Goal: Task Accomplishment & Management: Manage account settings

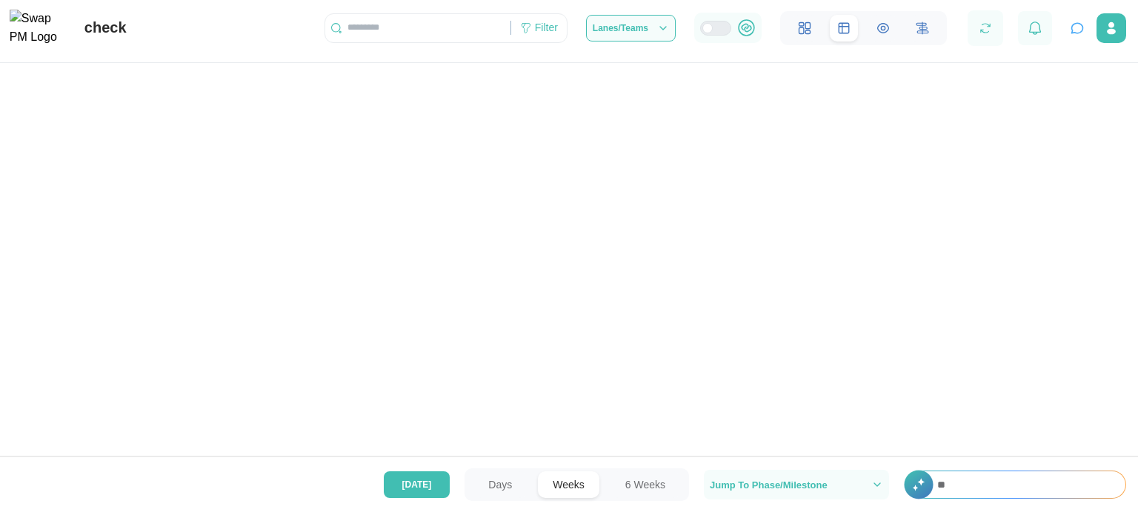
scroll to position [0, 16177]
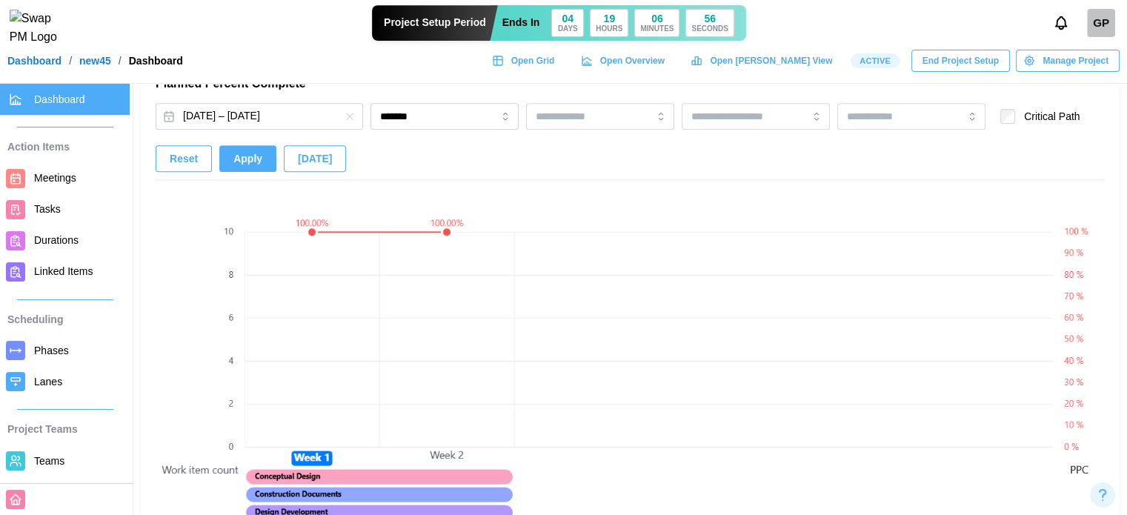
scroll to position [963, 0]
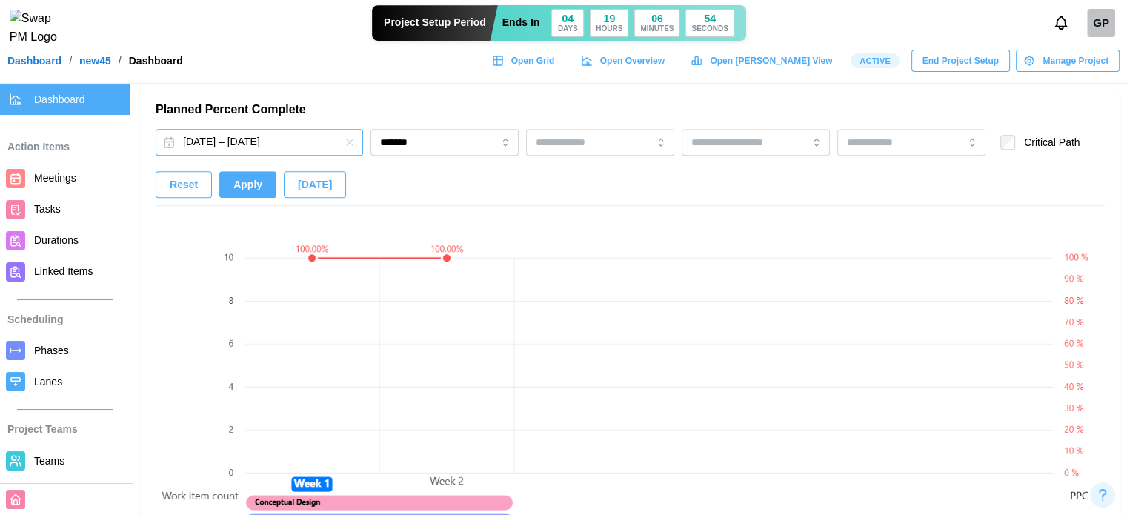
click at [314, 143] on button "[DATE] – [DATE]" at bounding box center [259, 142] width 207 height 27
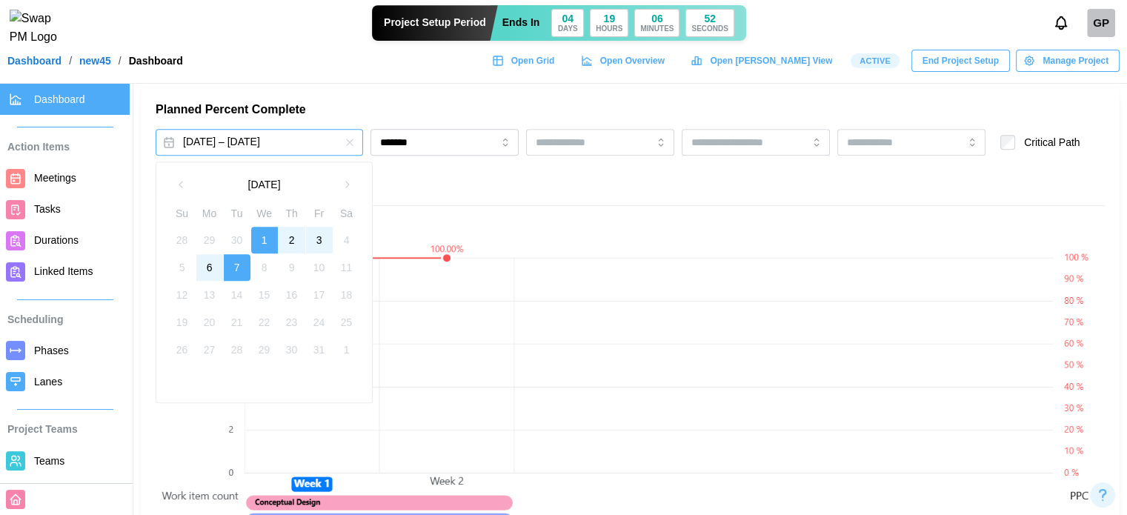
click at [402, 105] on h2 "Planned Percent Complete" at bounding box center [630, 110] width 949 height 16
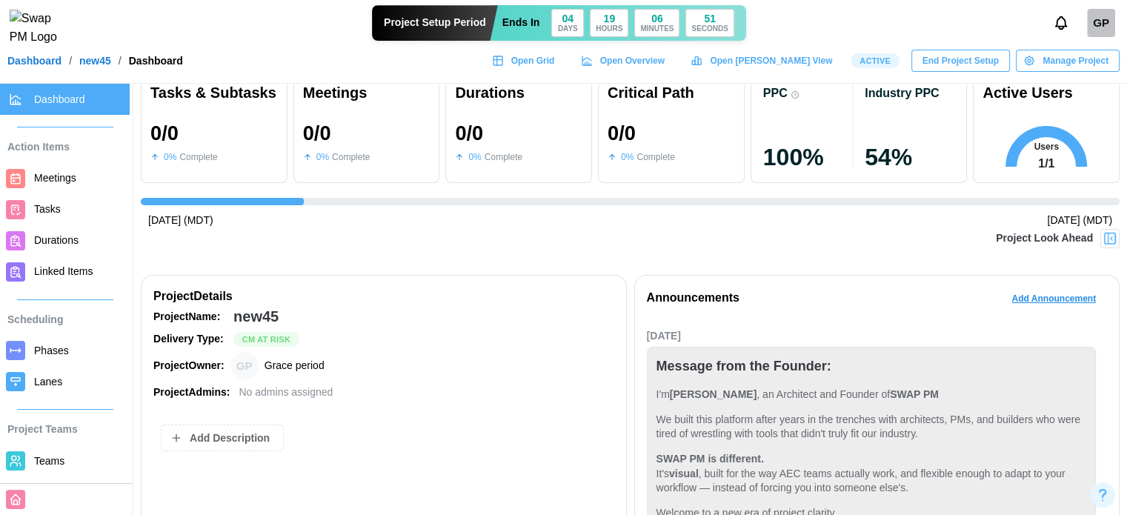
scroll to position [0, 0]
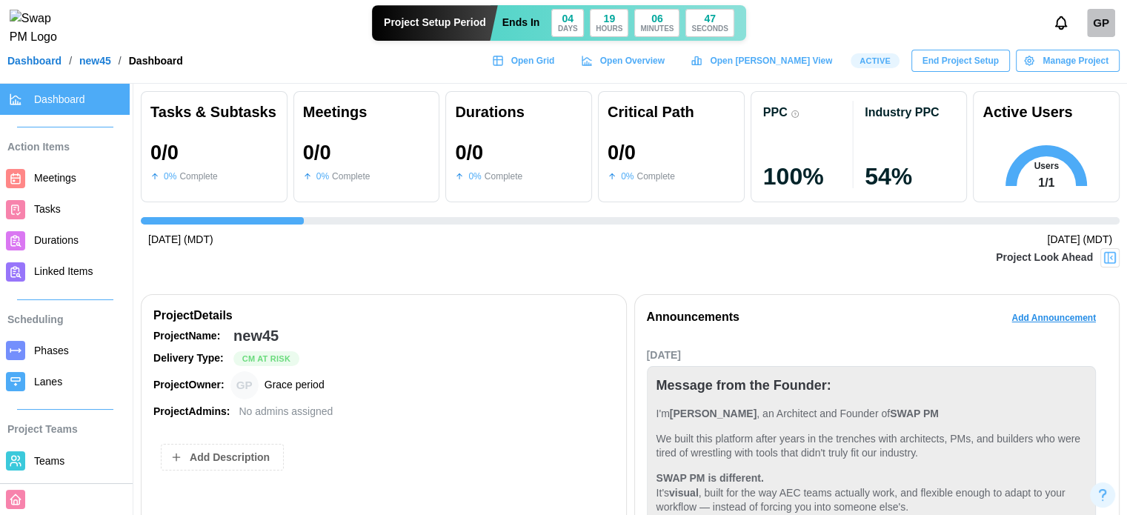
click at [62, 358] on span "Phases" at bounding box center [79, 351] width 90 height 19
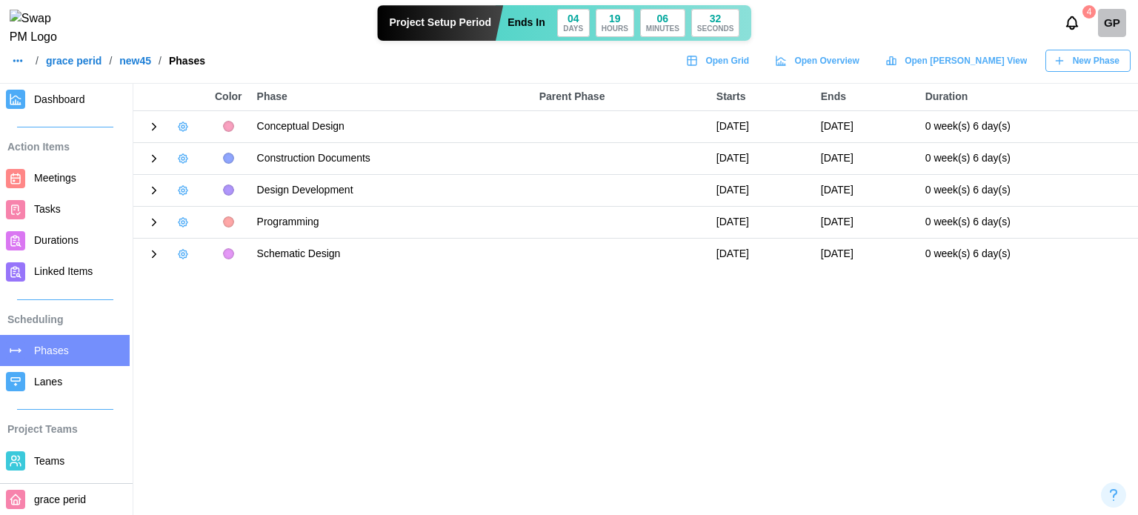
click at [187, 124] on icon "button" at bounding box center [183, 127] width 12 height 12
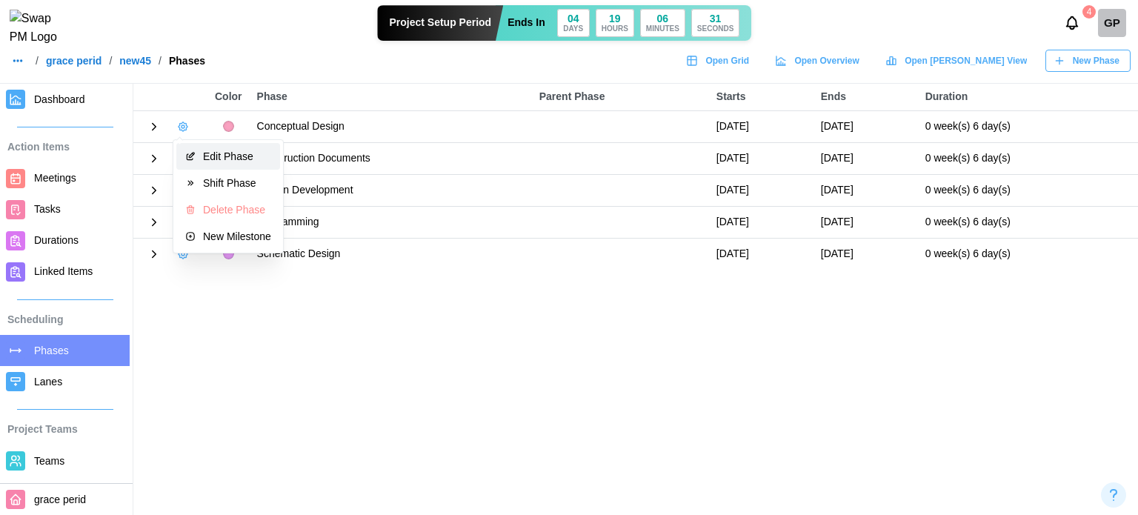
click at [216, 158] on div "Edit Phase" at bounding box center [237, 156] width 68 height 12
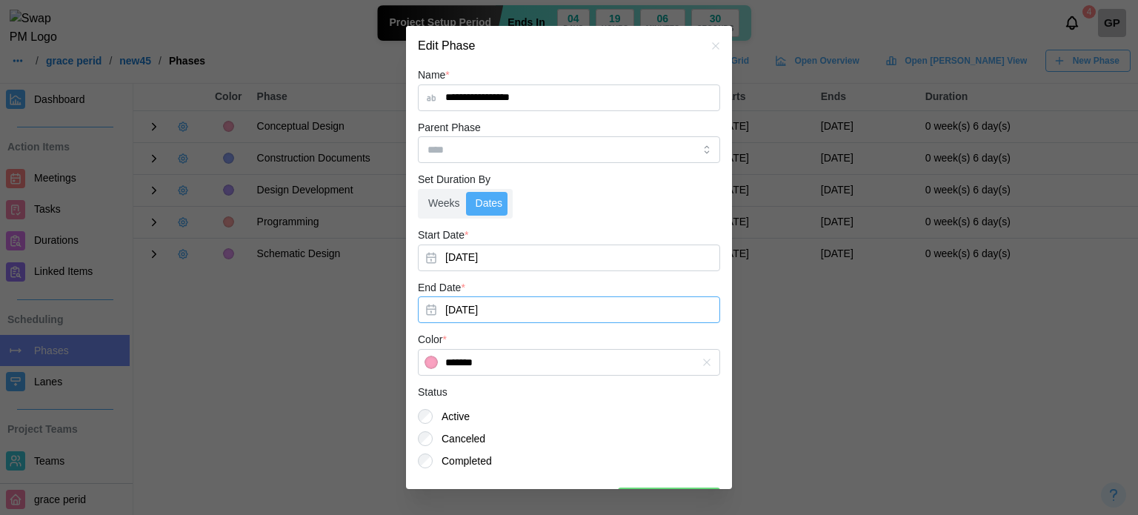
click at [496, 311] on button "Oct 7, 2025" at bounding box center [569, 309] width 302 height 27
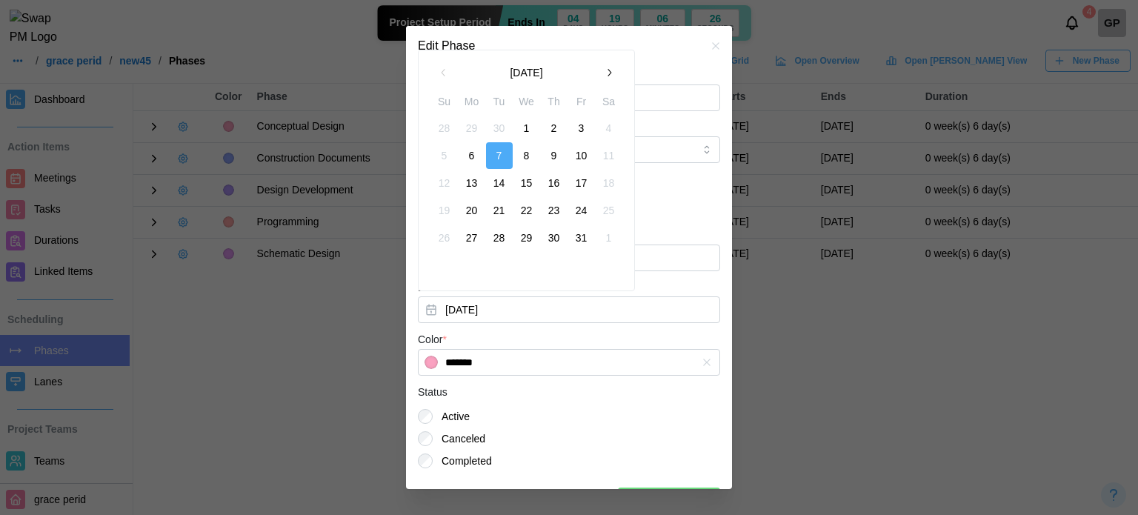
click at [605, 78] on icon "button" at bounding box center [609, 73] width 12 height 12
click at [523, 236] on button "31" at bounding box center [527, 238] width 27 height 27
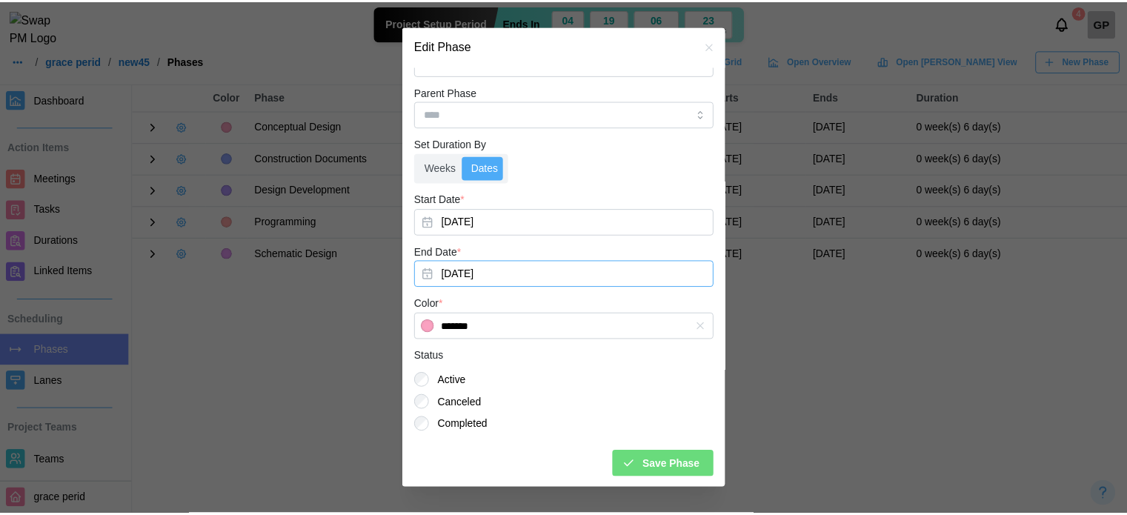
scroll to position [36, 0]
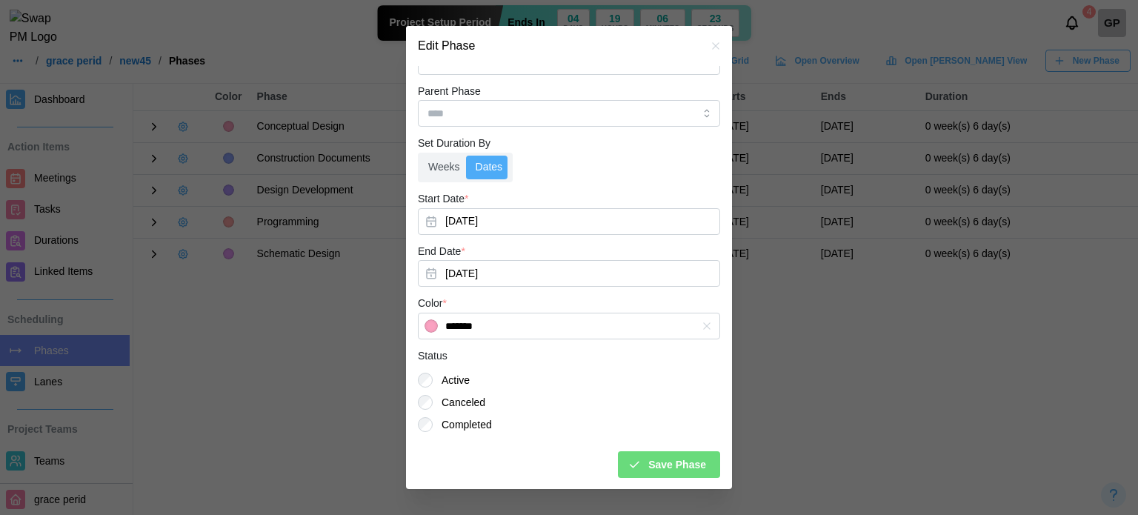
click at [633, 459] on icon "submit" at bounding box center [634, 464] width 13 height 13
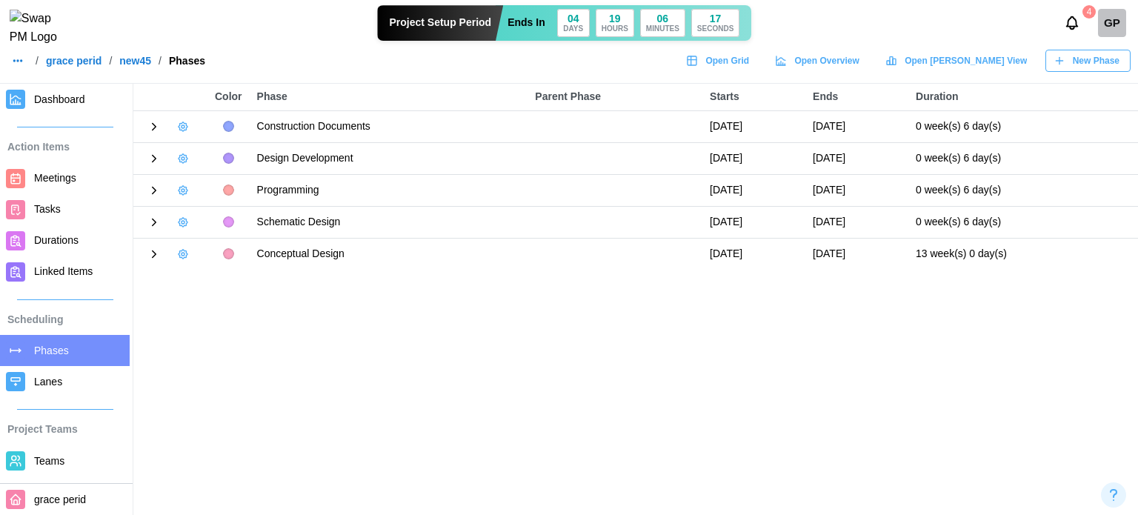
click at [76, 110] on link "Dashboard" at bounding box center [65, 99] width 130 height 31
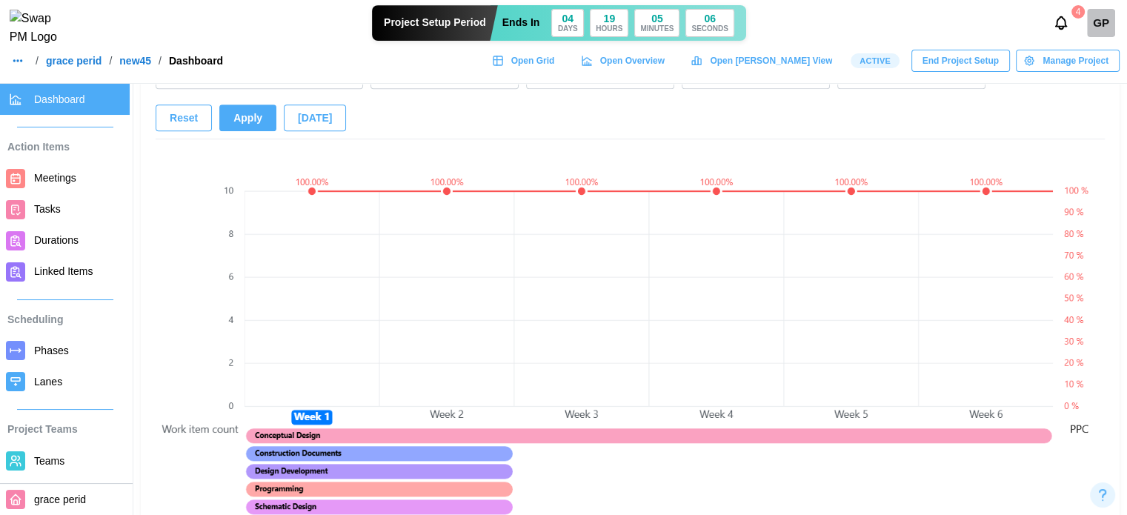
scroll to position [963, 0]
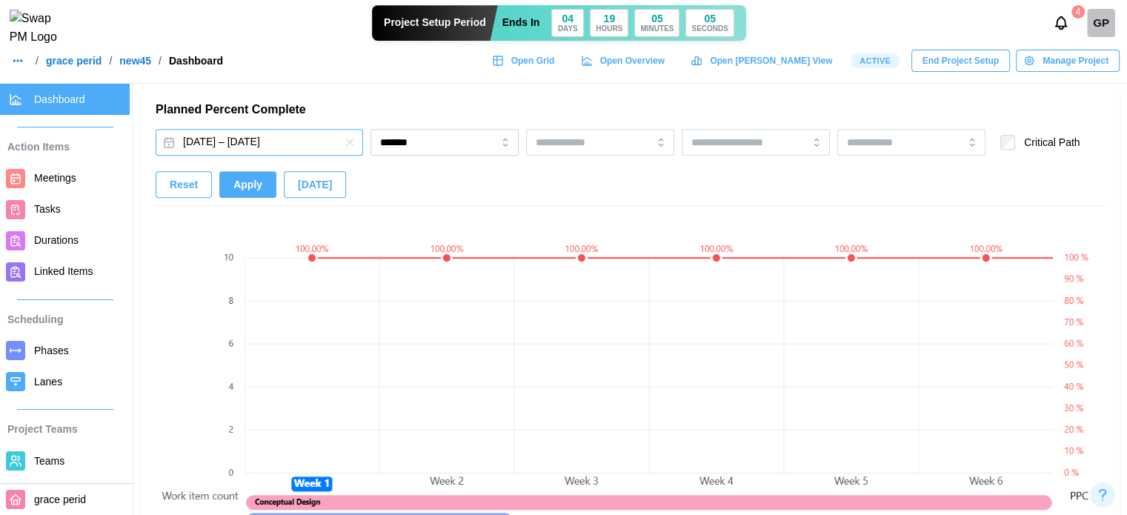
click at [202, 147] on button "Oct 1, 2025 – Dec 31, 2025" at bounding box center [259, 142] width 207 height 27
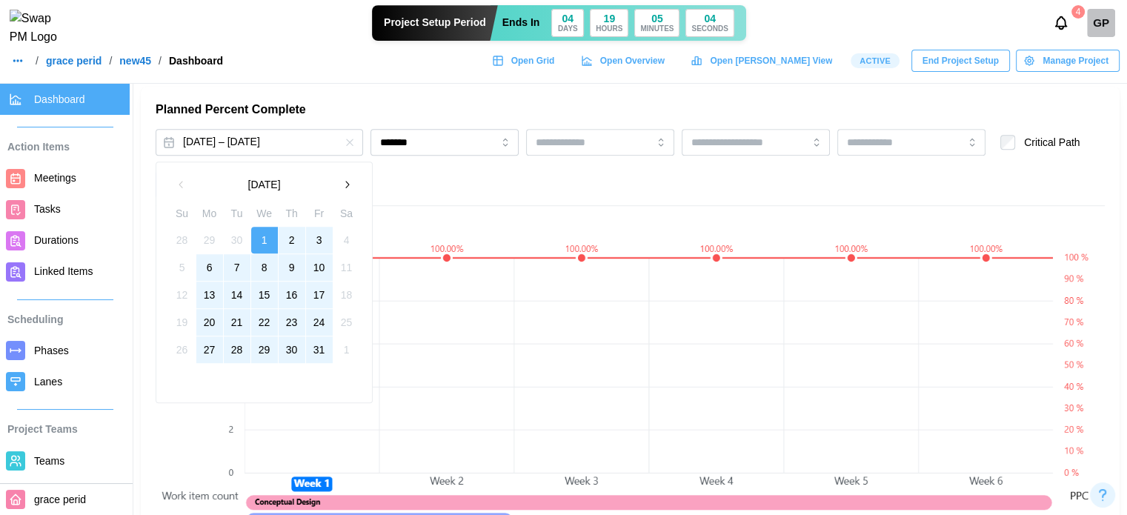
click at [262, 232] on button "1" at bounding box center [264, 240] width 27 height 27
click at [312, 346] on button "31" at bounding box center [319, 349] width 27 height 27
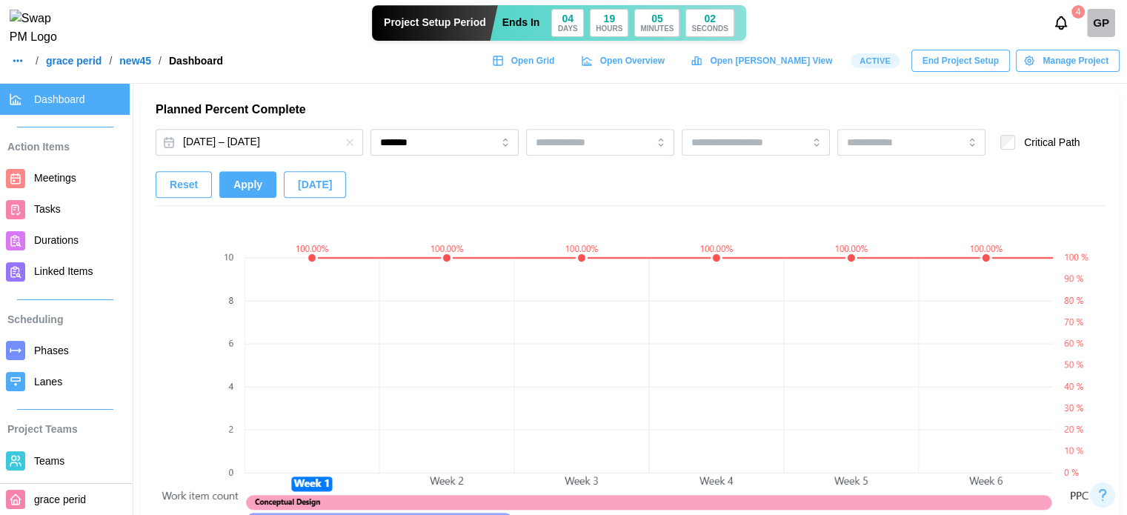
click at [242, 190] on span "Apply" at bounding box center [247, 184] width 29 height 25
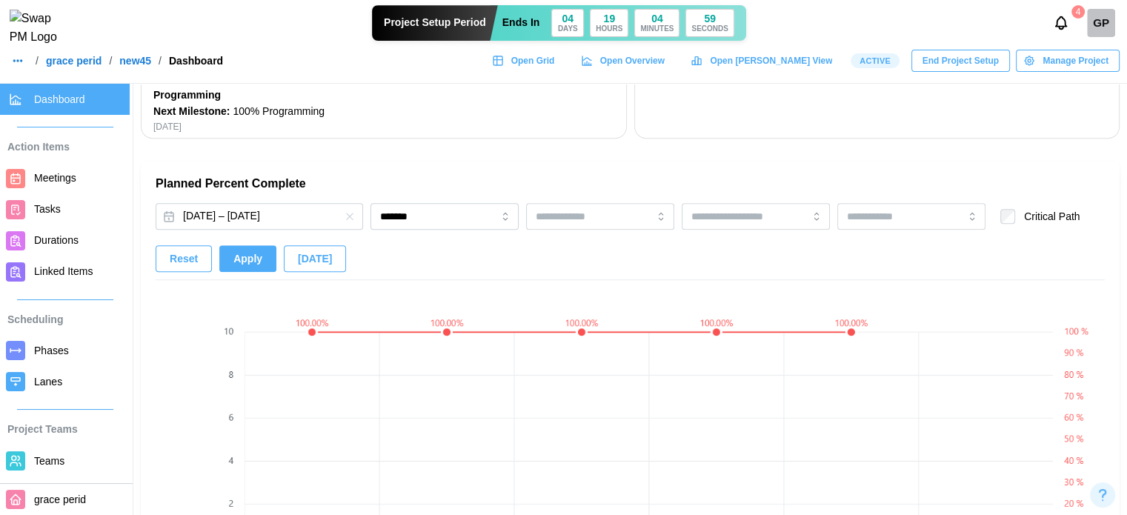
scroll to position [889, 0]
click at [403, 210] on input "*******" at bounding box center [445, 216] width 148 height 27
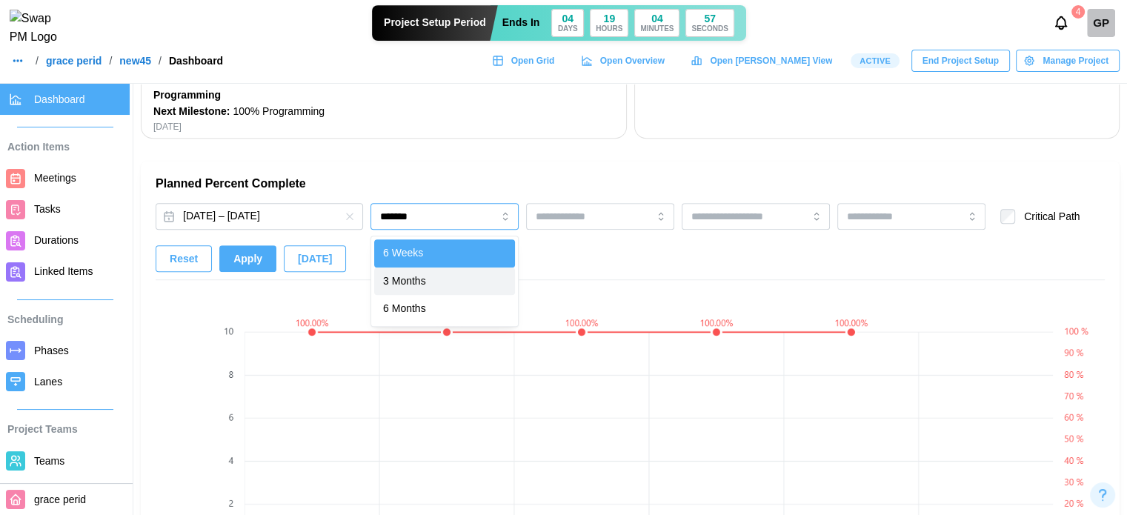
type input "********"
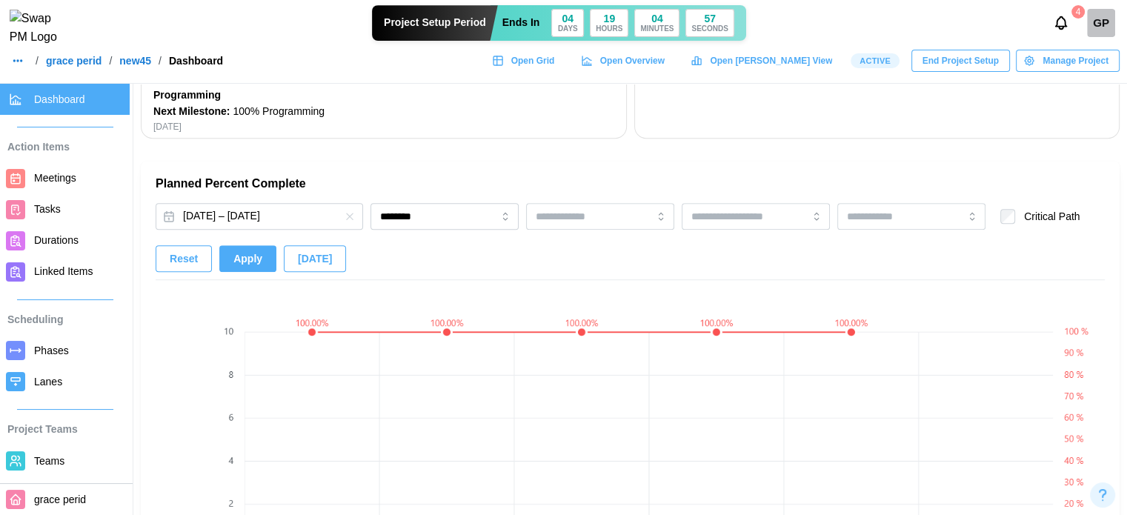
click at [219, 255] on button "Apply" at bounding box center [247, 258] width 57 height 27
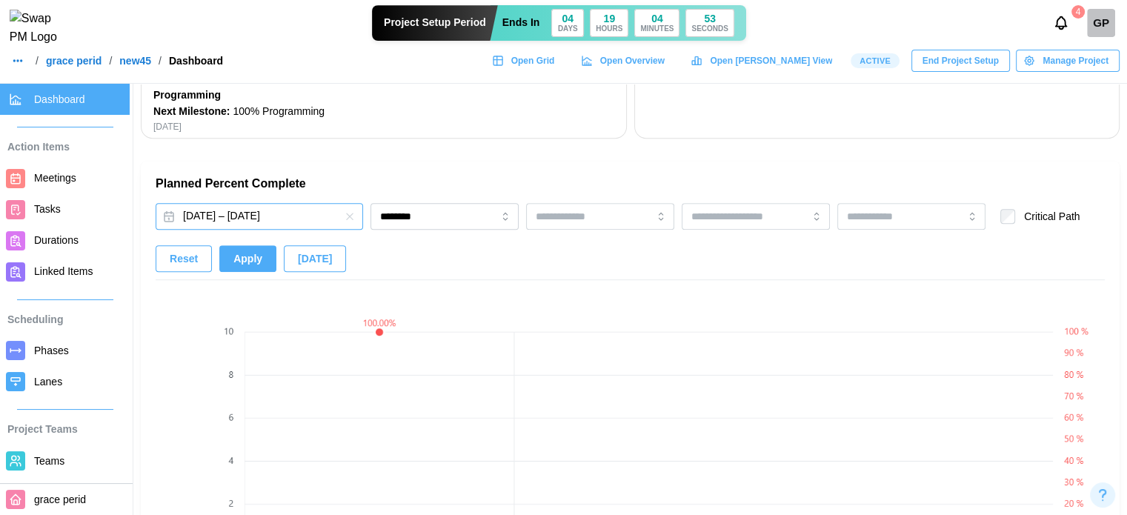
click at [240, 219] on button "Oct 1, 2025 – Oct 31, 2025" at bounding box center [259, 216] width 207 height 27
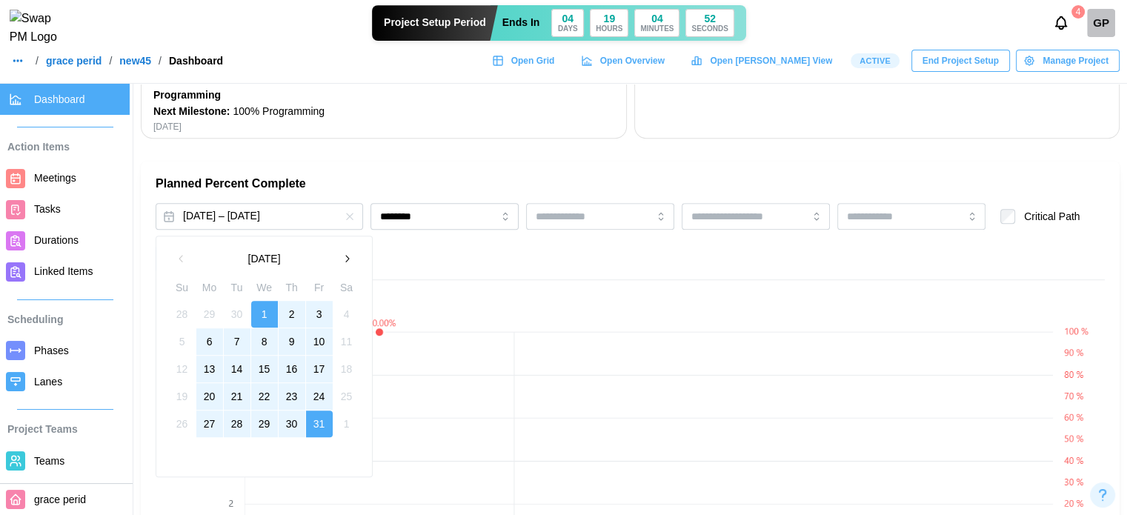
click at [342, 254] on icon "button" at bounding box center [347, 259] width 12 height 12
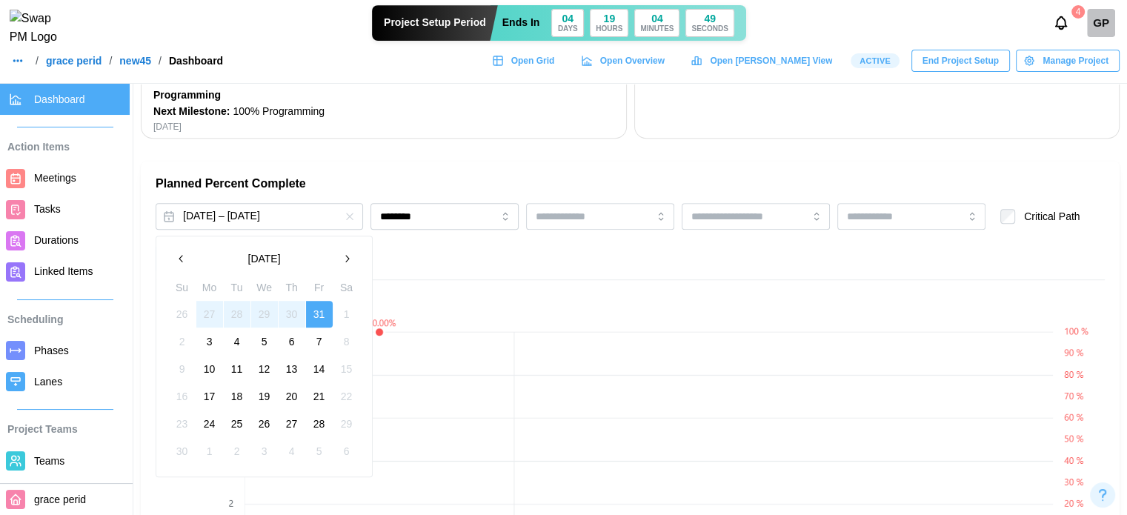
click at [317, 314] on button "31" at bounding box center [319, 314] width 27 height 27
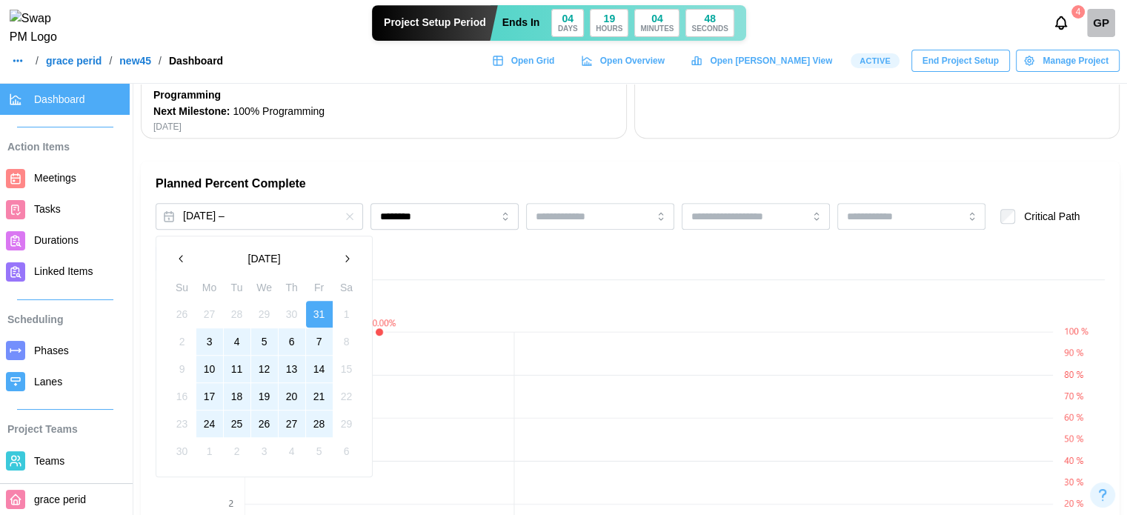
click at [316, 416] on button "28" at bounding box center [319, 424] width 27 height 27
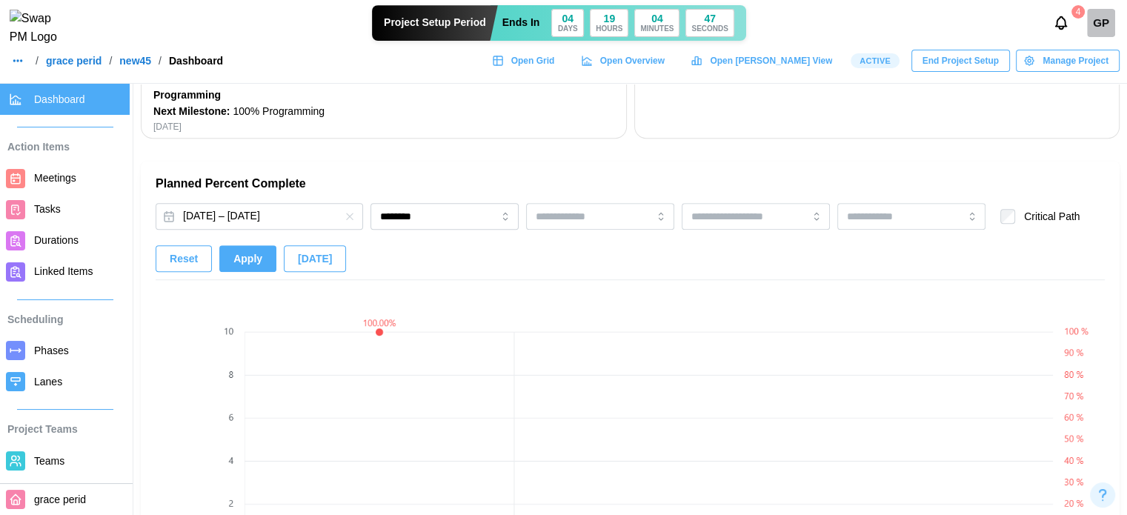
click at [236, 256] on span "Apply" at bounding box center [247, 258] width 29 height 25
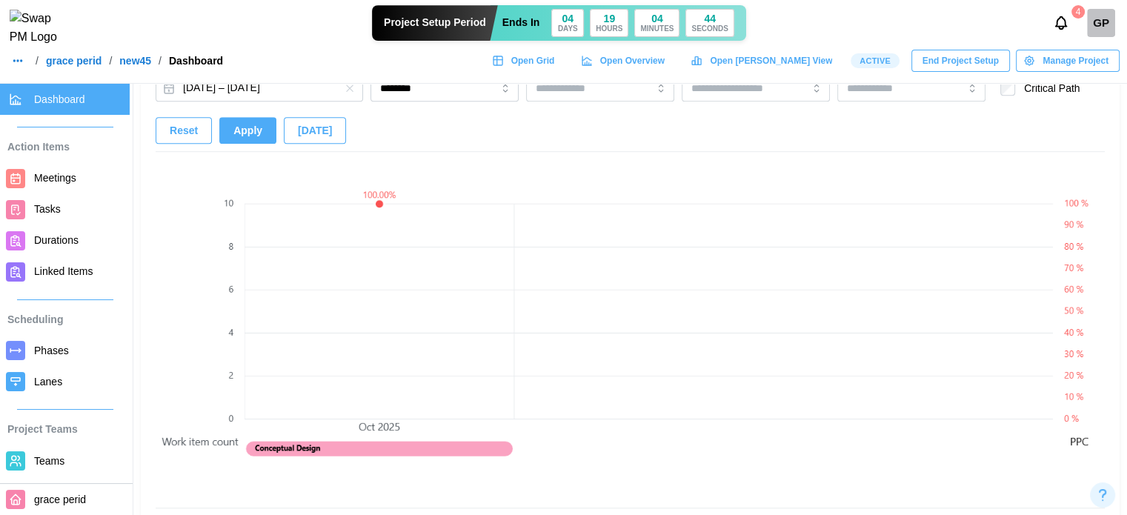
scroll to position [963, 0]
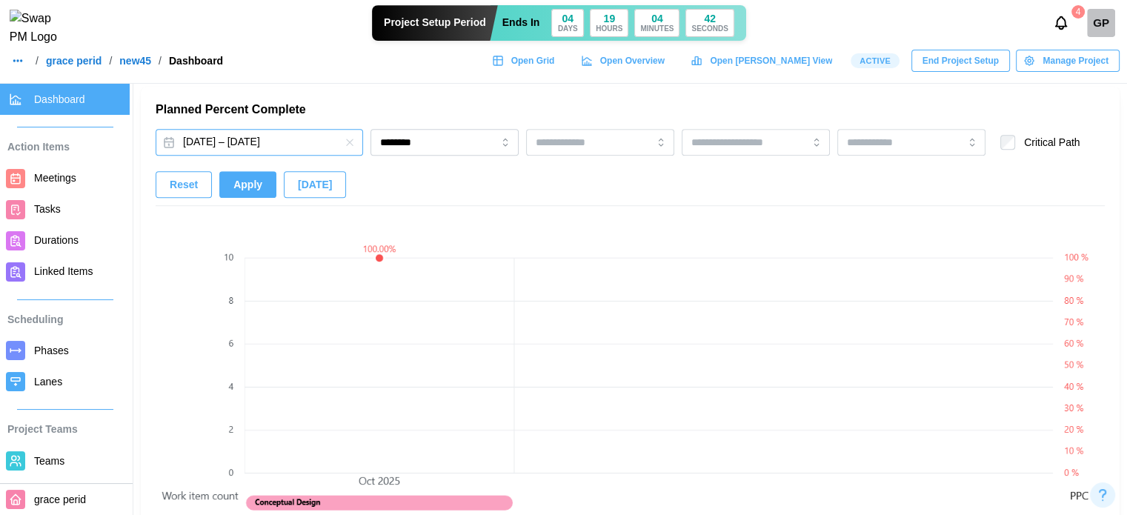
click at [290, 147] on button "Oct 31, 2025 – Nov 28, 2025" at bounding box center [259, 142] width 207 height 27
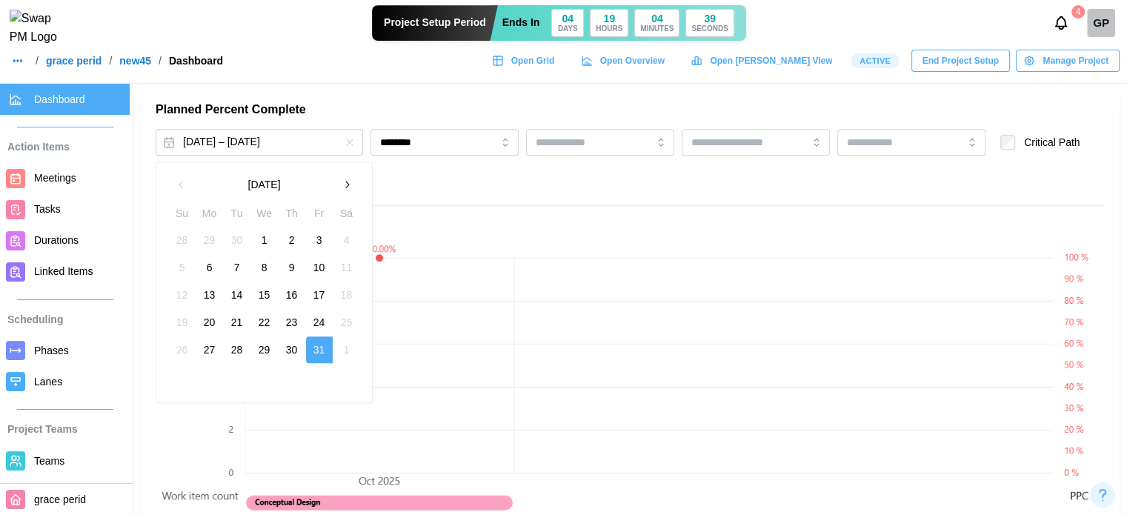
click at [352, 183] on icon "button" at bounding box center [347, 185] width 12 height 12
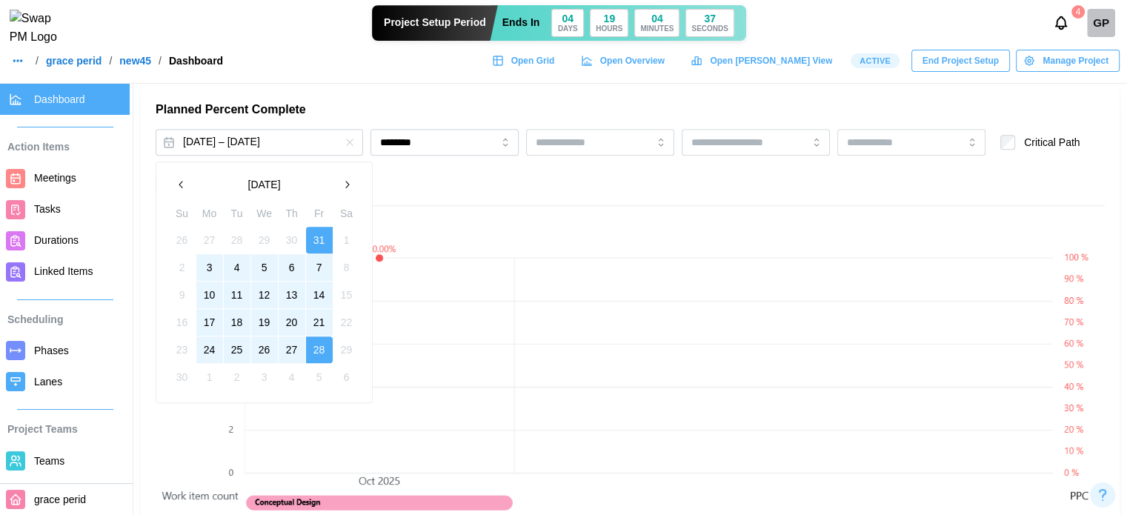
click at [207, 259] on button "3" at bounding box center [209, 267] width 27 height 27
click at [318, 338] on button "28" at bounding box center [319, 349] width 27 height 27
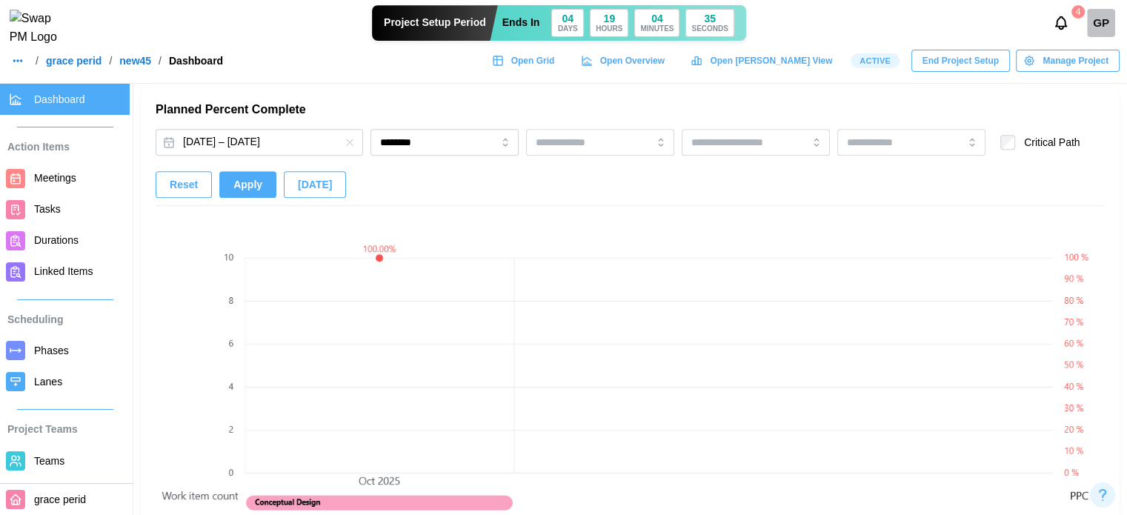
click at [257, 190] on span "Apply" at bounding box center [247, 184] width 29 height 25
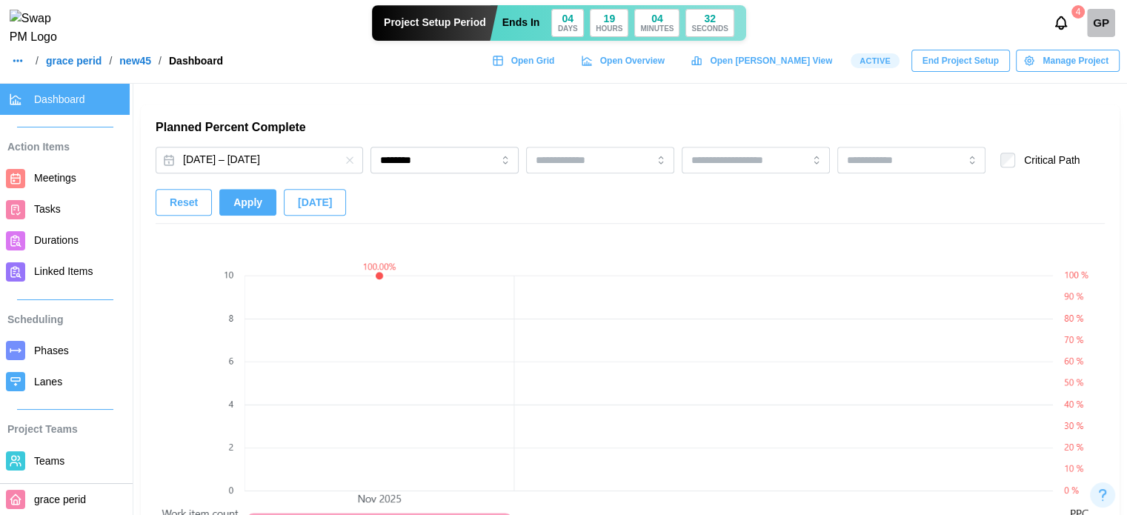
scroll to position [889, 0]
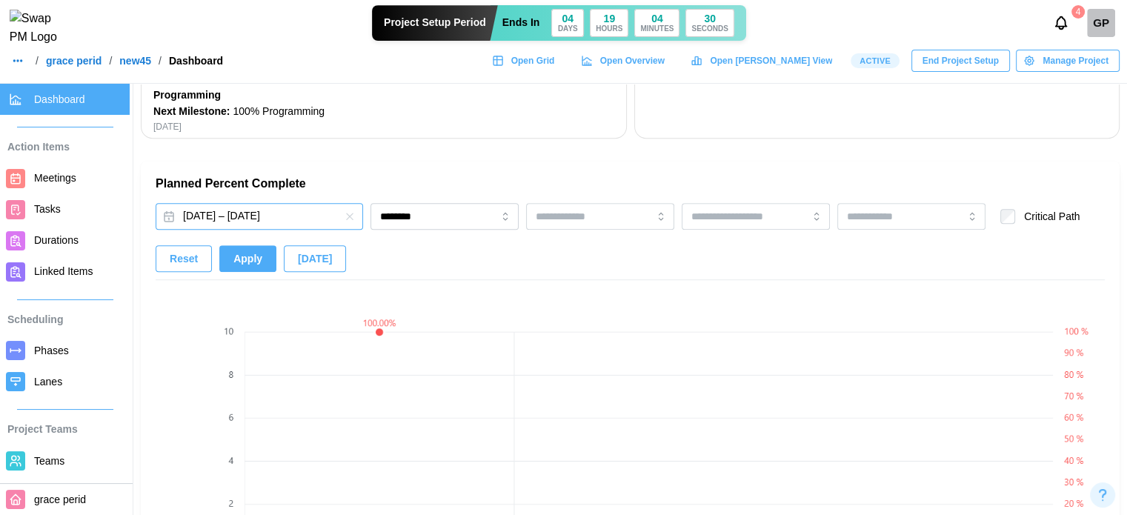
click at [262, 216] on button "Nov 3, 2025 – Nov 28, 2025" at bounding box center [259, 216] width 207 height 27
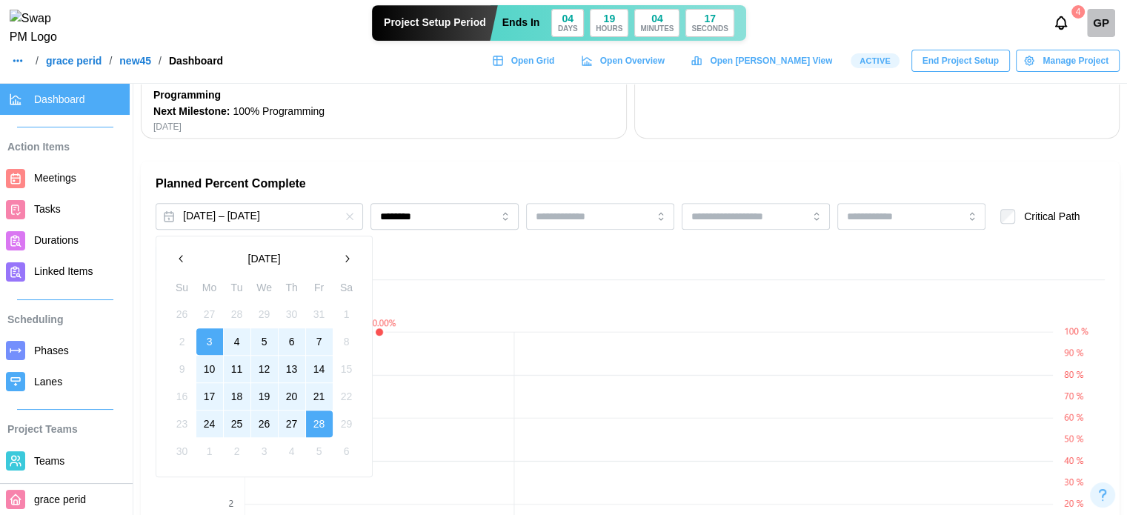
click at [350, 257] on icon "button" at bounding box center [347, 259] width 12 height 12
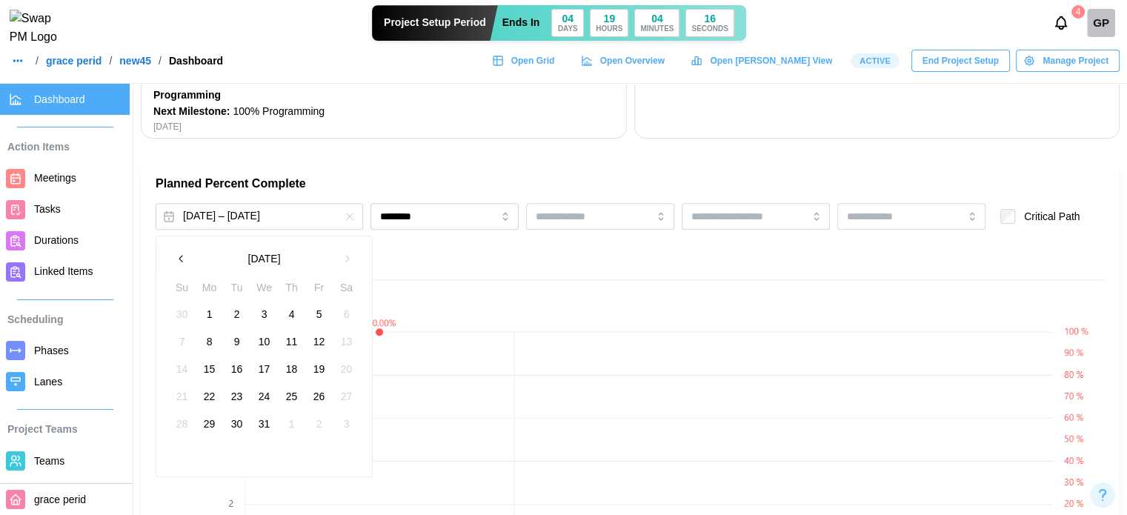
click at [213, 313] on button "1" at bounding box center [209, 314] width 27 height 27
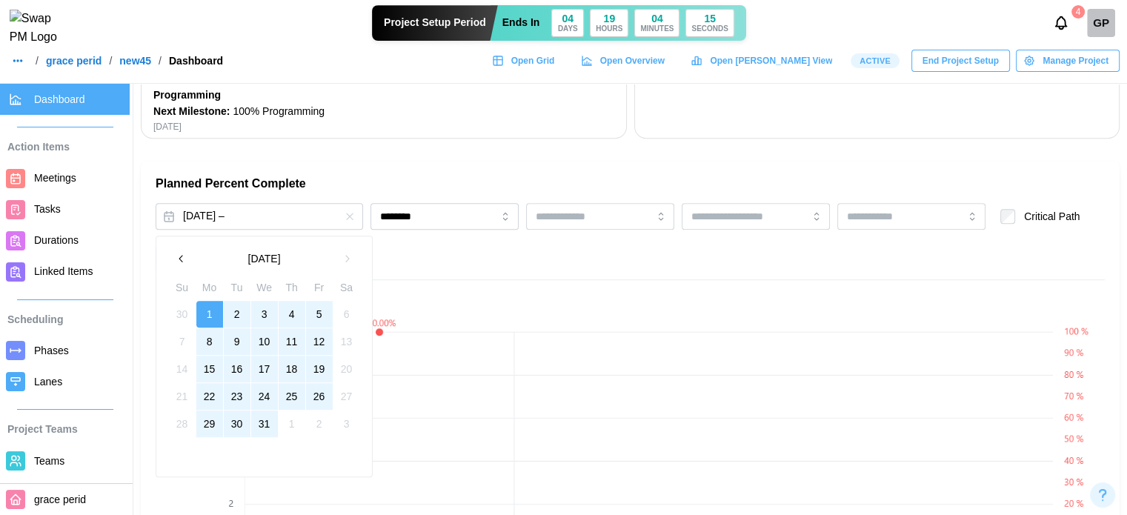
click at [265, 414] on button "31" at bounding box center [264, 424] width 27 height 27
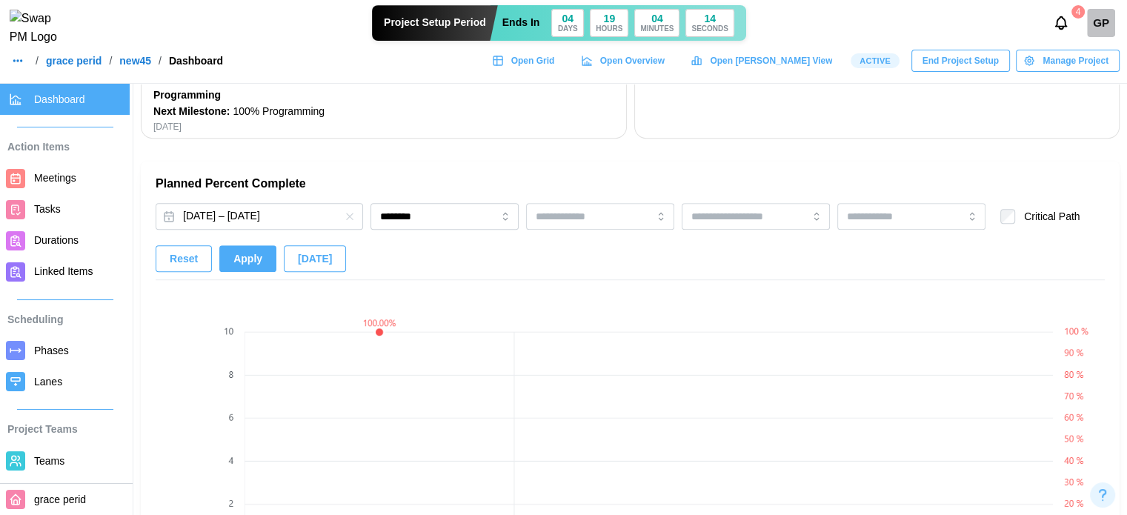
click at [245, 266] on span "Apply" at bounding box center [247, 258] width 29 height 25
